Goal: Task Accomplishment & Management: Use online tool/utility

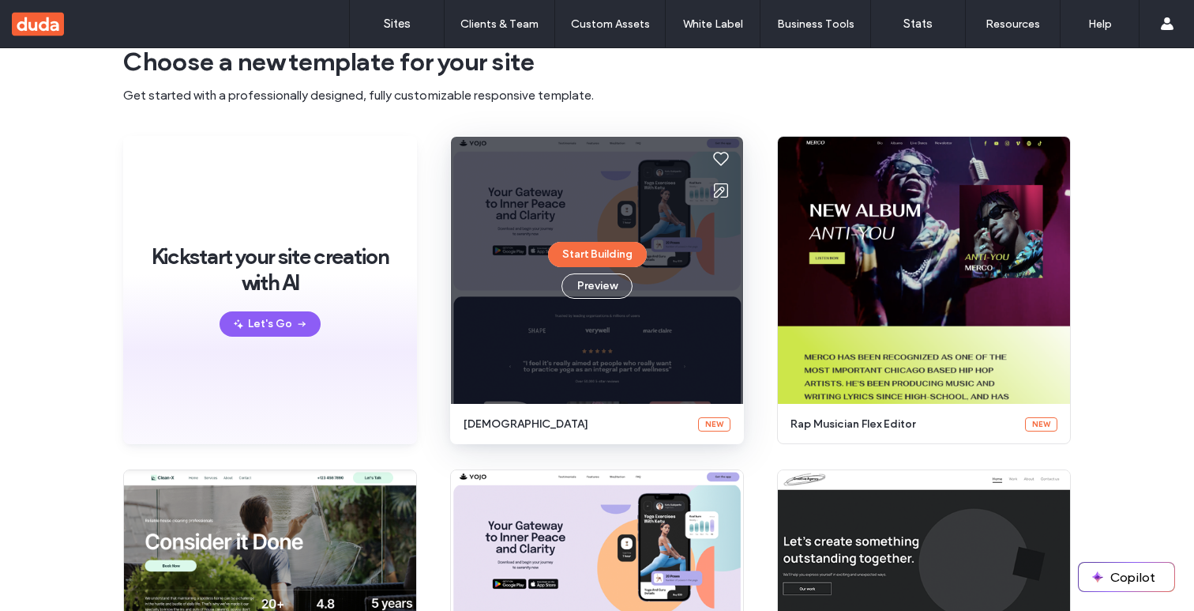
scroll to position [71, 0]
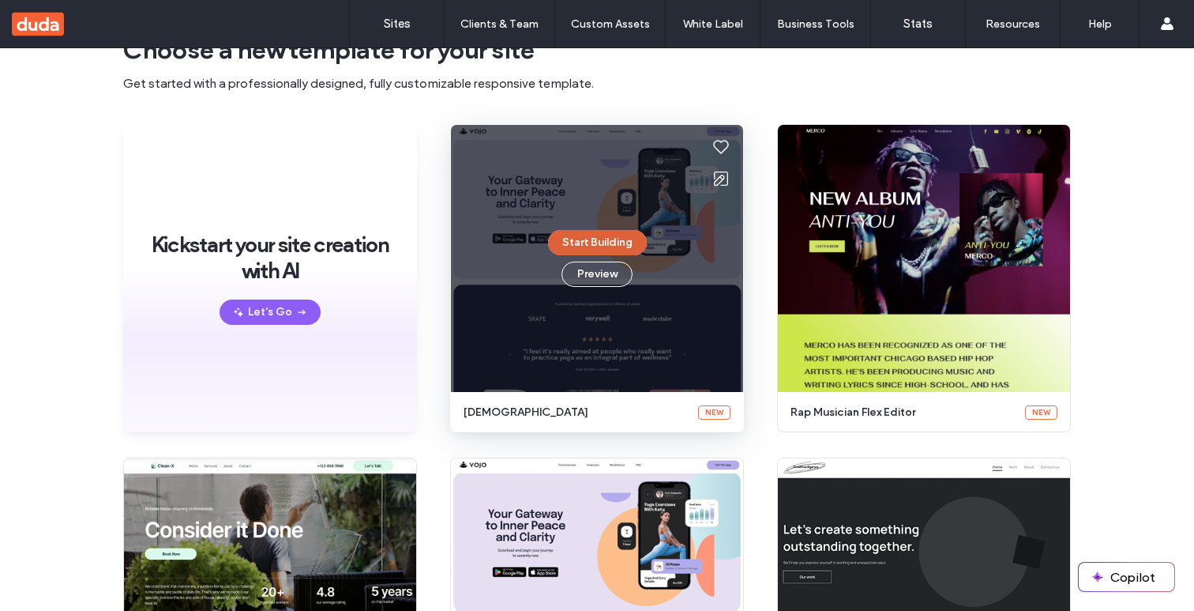
click at [602, 236] on button "Start Building" at bounding box center [597, 242] width 99 height 25
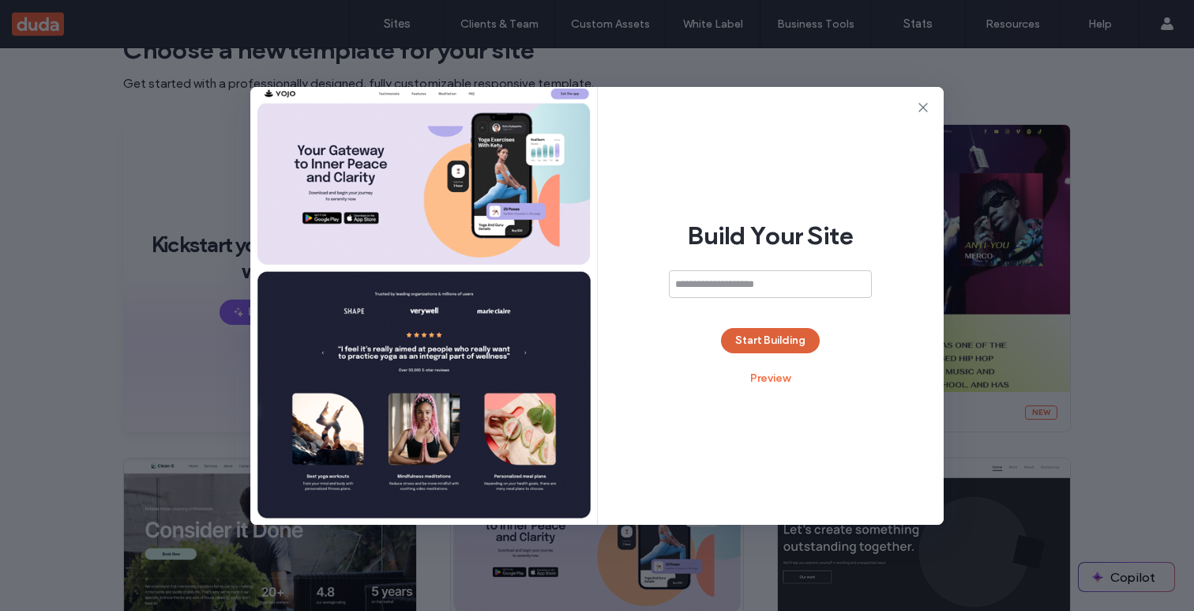
click at [759, 343] on button "Start Building" at bounding box center [770, 340] width 99 height 25
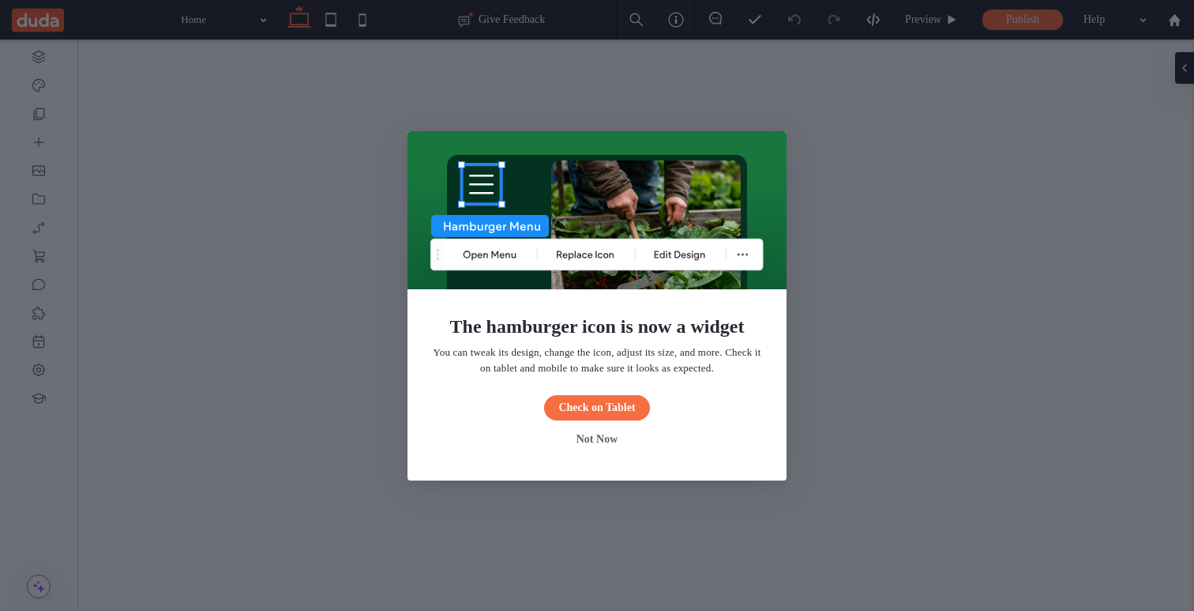
click at [593, 436] on button "Not Now" at bounding box center [597, 439] width 71 height 25
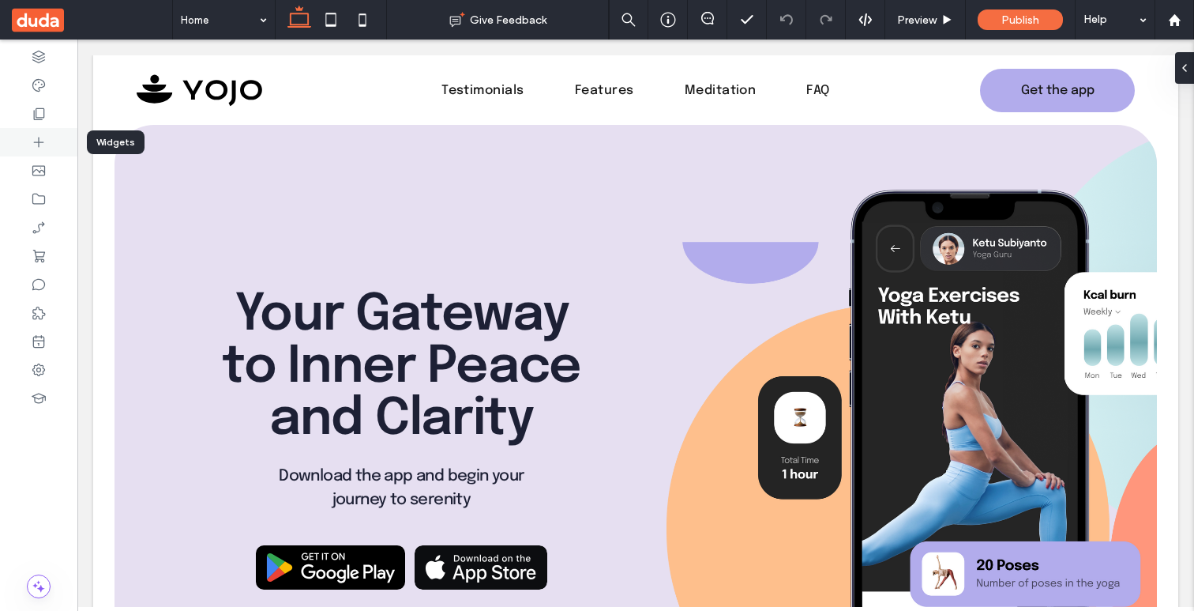
click at [41, 141] on icon at bounding box center [39, 142] width 16 height 16
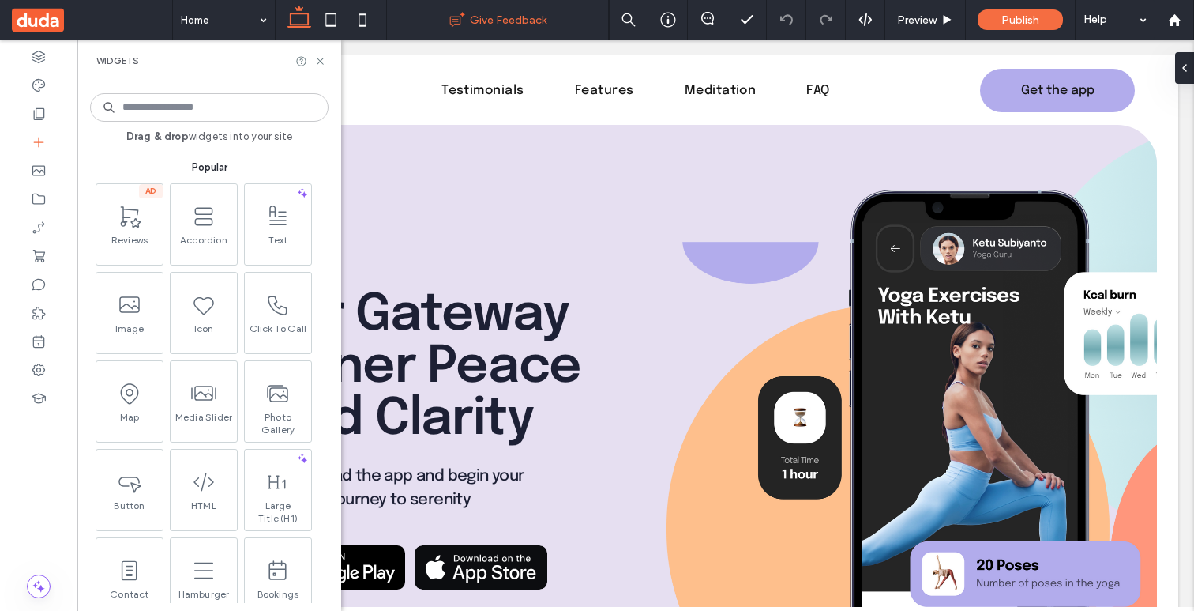
click at [403, 12] on div "Give Feedback" at bounding box center [497, 20] width 221 height 16
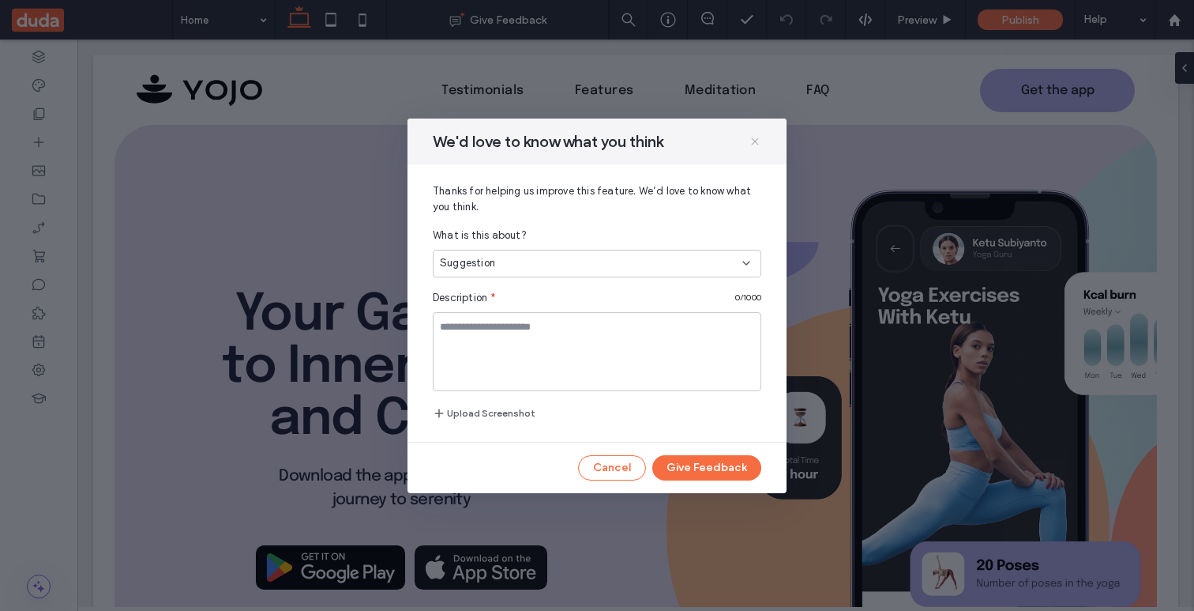
click at [754, 141] on icon at bounding box center [755, 141] width 13 height 13
